Goal: Information Seeking & Learning: Learn about a topic

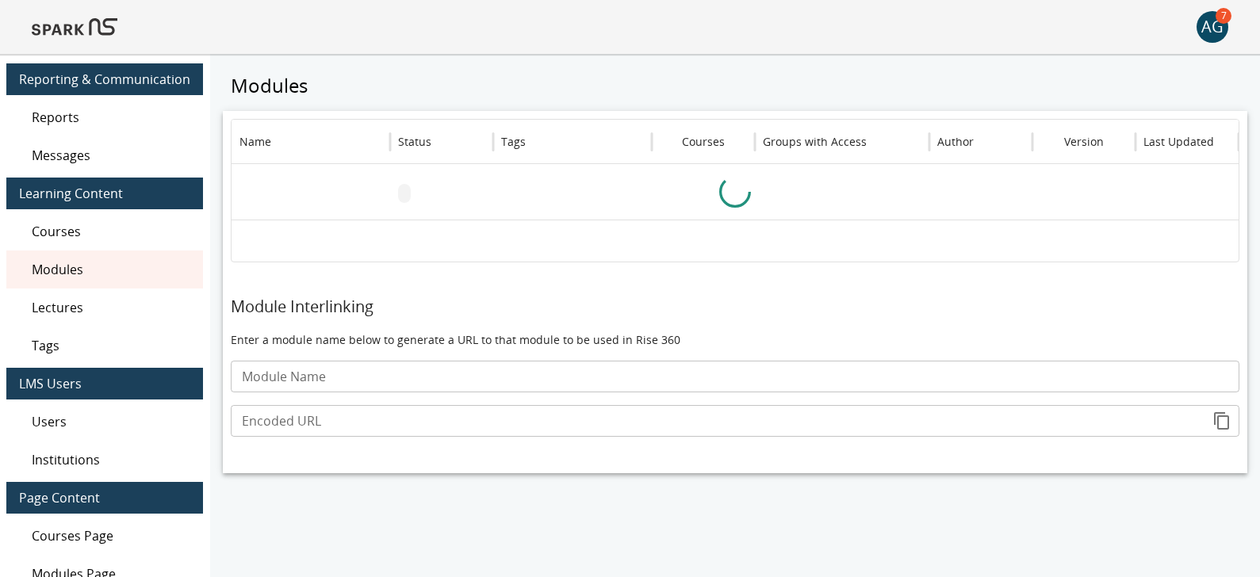
click at [97, 25] on img at bounding box center [75, 27] width 86 height 38
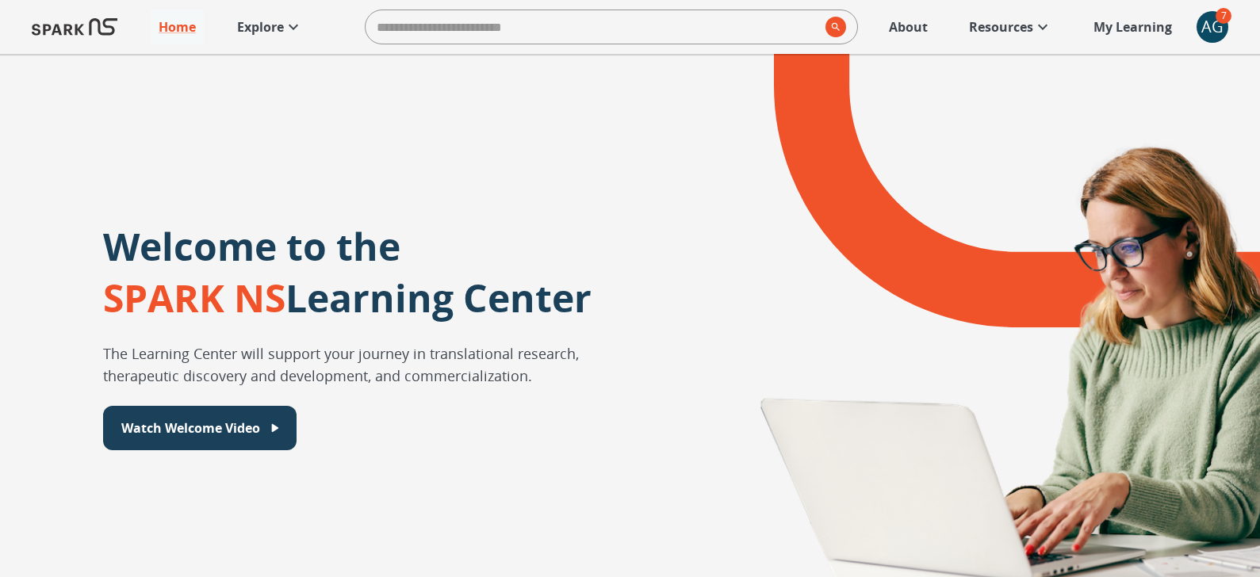
click at [279, 27] on p "Explore" at bounding box center [260, 26] width 47 height 19
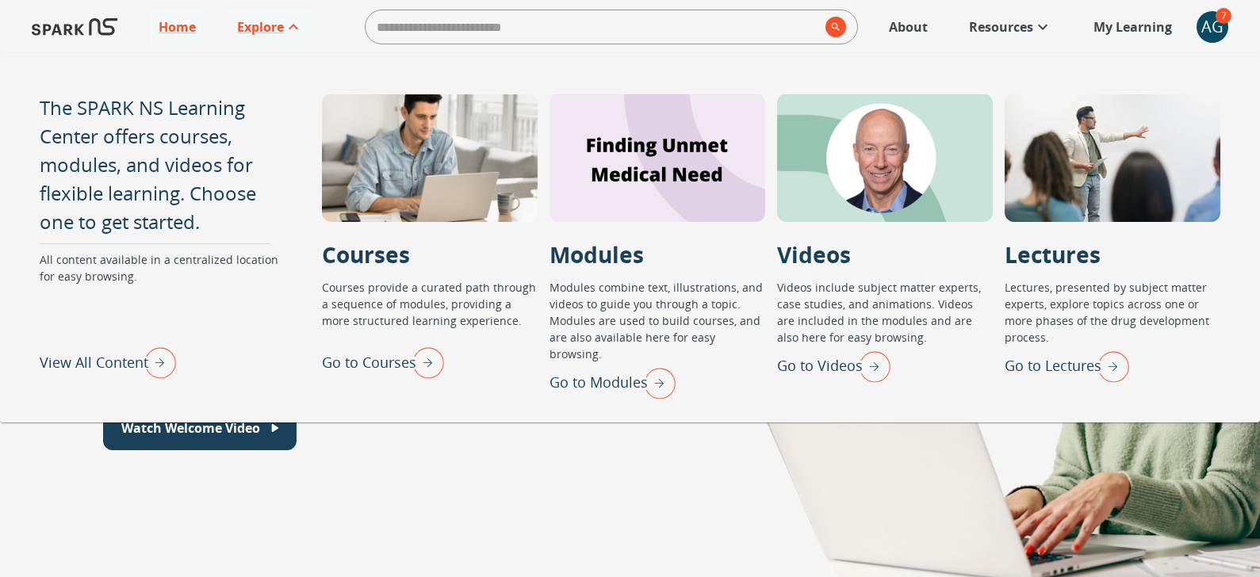
drag, startPoint x: 616, startPoint y: 173, endPoint x: 692, endPoint y: 94, distance: 109.4
click at [694, 91] on div "The SPARK NS Learning Center offers courses, modules, and videos for flexible l…" at bounding box center [630, 238] width 1260 height 369
click at [102, 367] on p "View All Content" at bounding box center [94, 362] width 109 height 21
